Goal: Check status

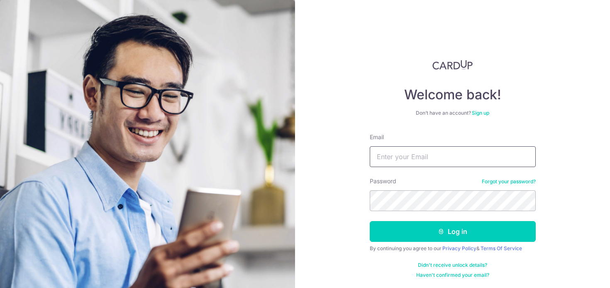
click at [410, 157] on input "Email" at bounding box center [453, 156] width 166 height 21
type input "[DOMAIN_NAME][EMAIL_ADDRESS][DOMAIN_NAME]"
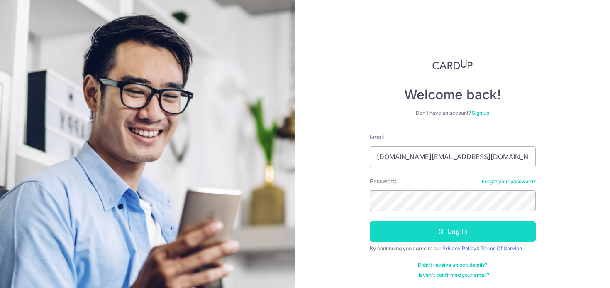
click at [480, 229] on button "Log in" at bounding box center [453, 231] width 166 height 21
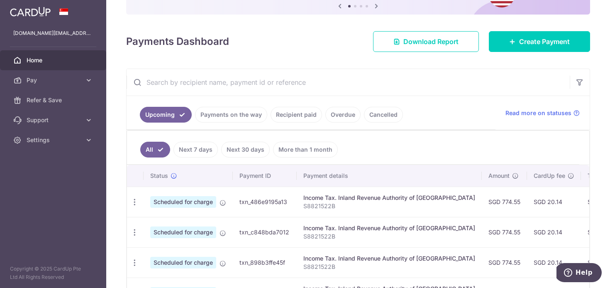
scroll to position [101, 0]
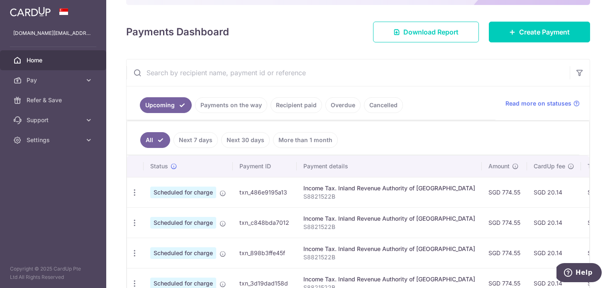
click at [241, 104] on link "Payments on the way" at bounding box center [231, 105] width 72 height 16
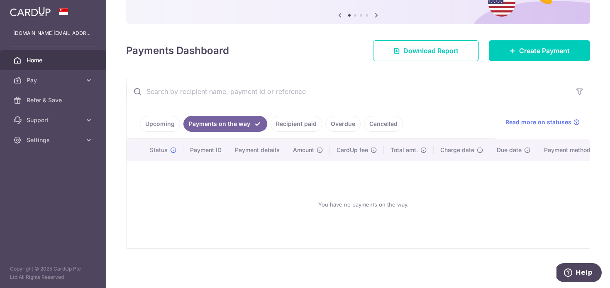
click at [302, 126] on link "Recipient paid" at bounding box center [296, 124] width 51 height 16
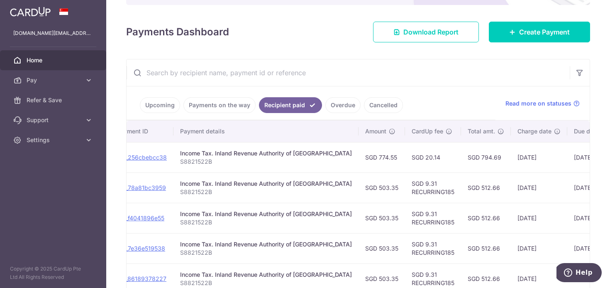
scroll to position [0, 0]
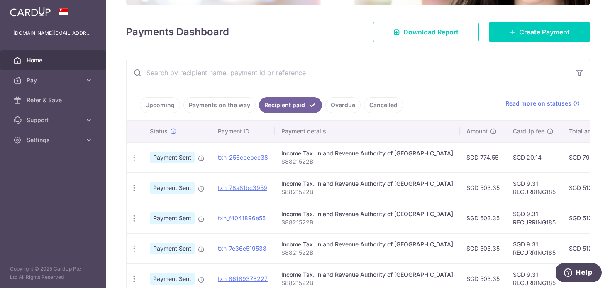
click at [164, 100] on link "Upcoming" at bounding box center [160, 105] width 40 height 16
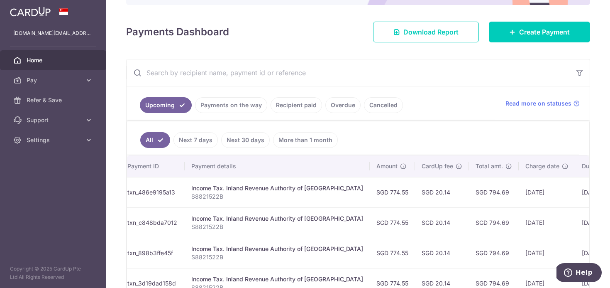
scroll to position [0, 93]
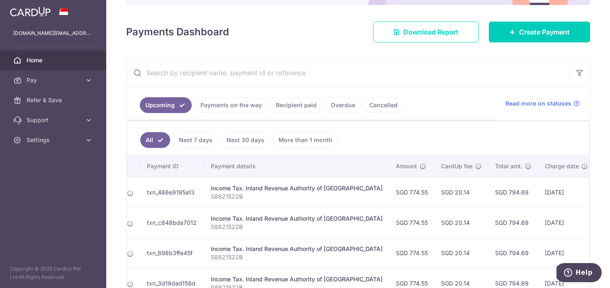
click at [233, 102] on link "Payments on the way" at bounding box center [231, 105] width 72 height 16
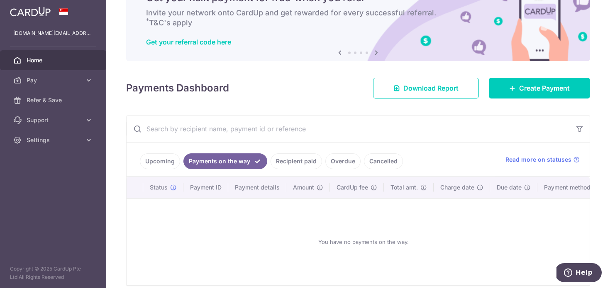
scroll to position [83, 0]
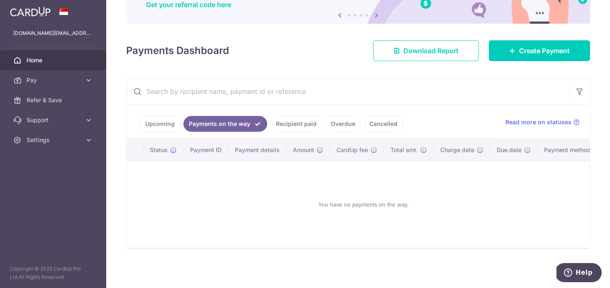
click at [285, 122] on link "Recipient paid" at bounding box center [296, 124] width 51 height 16
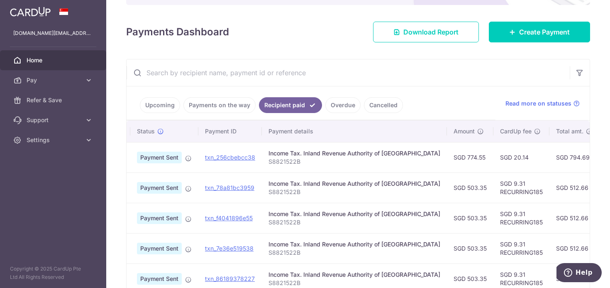
scroll to position [0, 11]
